Goal: Obtain resource: Obtain resource

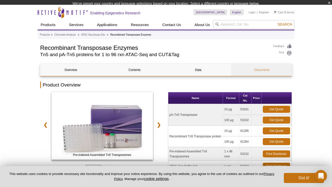
click at [264, 68] on link "Documents" at bounding box center [261, 70] width 61 height 12
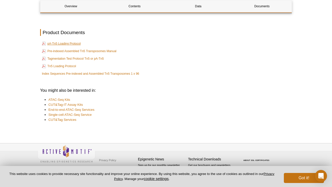
click at [53, 44] on link "pA-Tn5 Loading Protocol" at bounding box center [61, 44] width 39 height 6
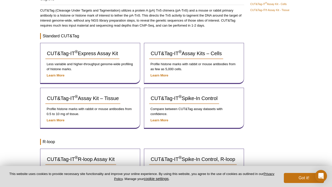
scroll to position [63, 0]
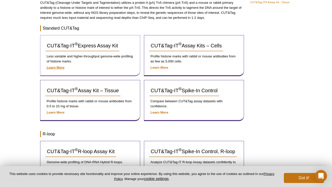
click at [50, 68] on strong "Learn More" at bounding box center [56, 68] width 18 height 4
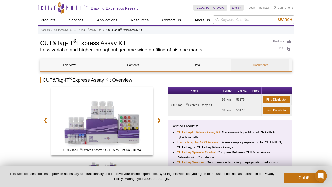
click at [281, 68] on link "Documents" at bounding box center [260, 65] width 58 height 12
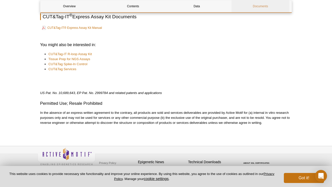
scroll to position [816, 0]
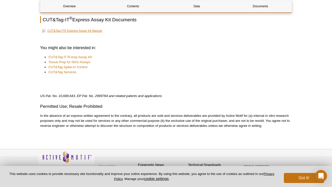
click at [80, 30] on link "CUT&Tag-IT® Express Assay Kit Manual" at bounding box center [72, 31] width 60 height 6
